Goal: Task Accomplishment & Management: Use online tool/utility

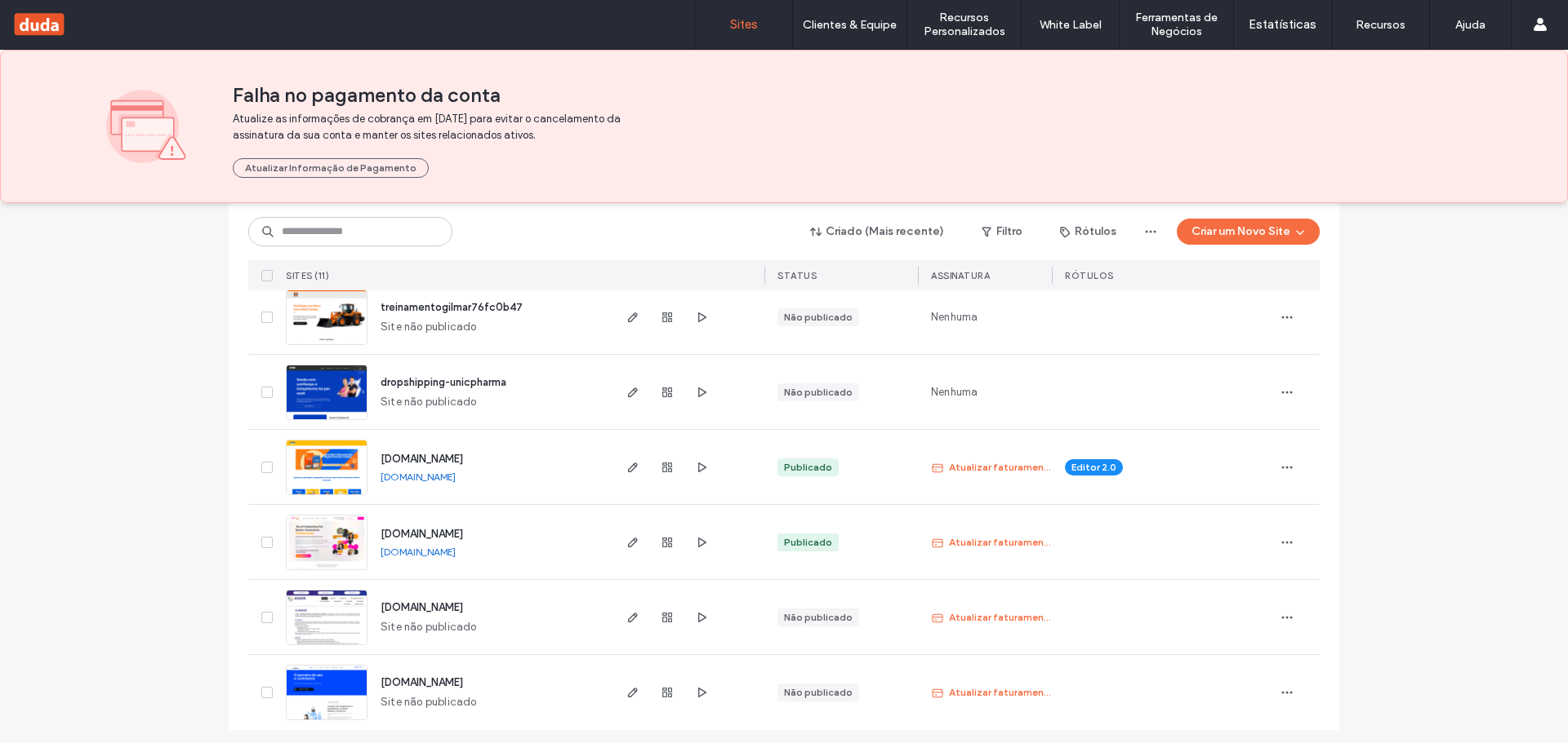
scroll to position [577, 0]
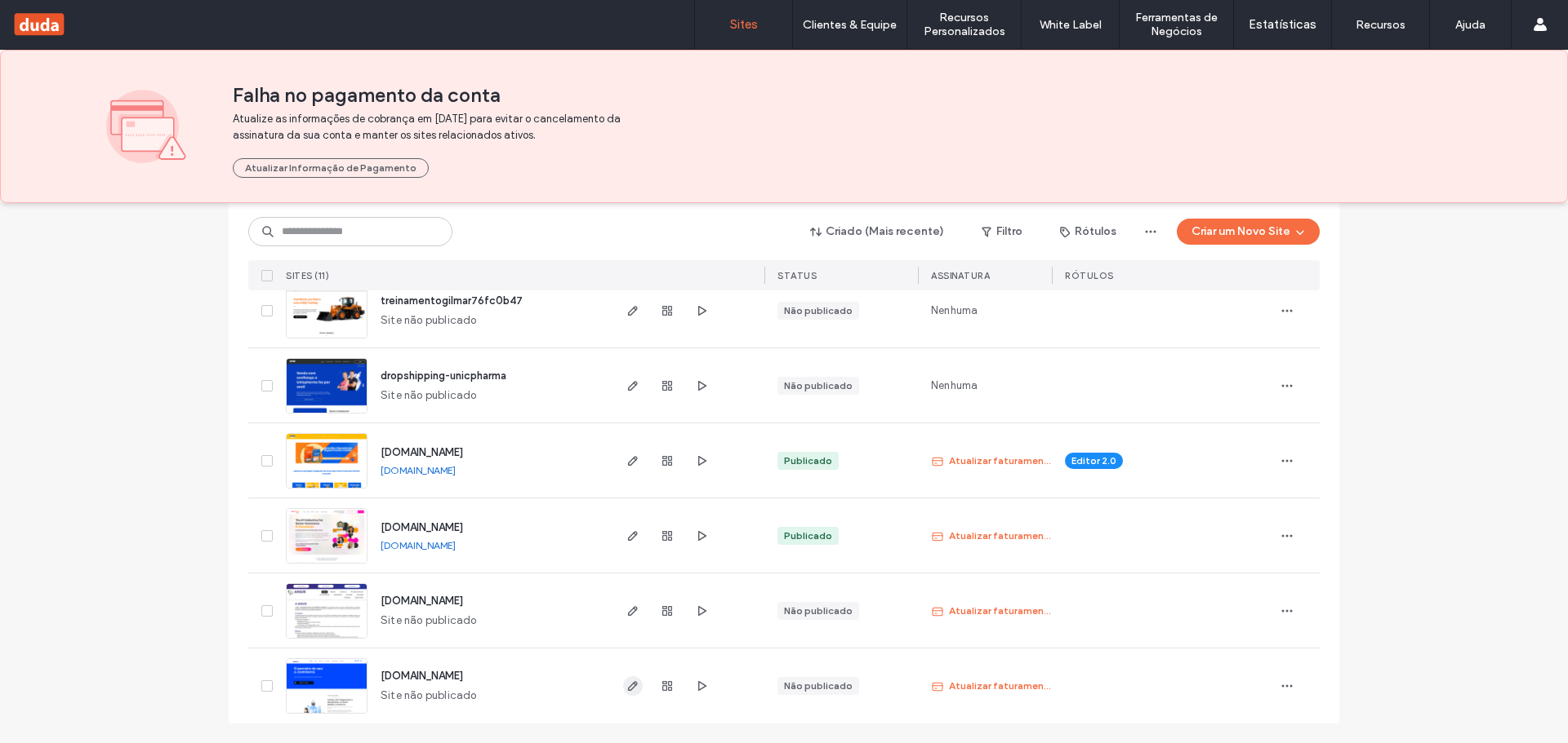
click at [629, 684] on use "button" at bounding box center [632, 686] width 10 height 10
